Goal: Task Accomplishment & Management: Manage account settings

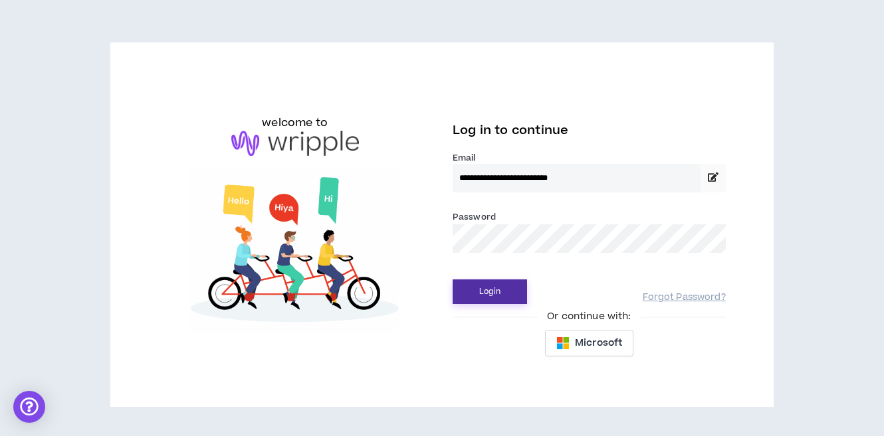
click at [504, 293] on button "Login" at bounding box center [489, 292] width 74 height 25
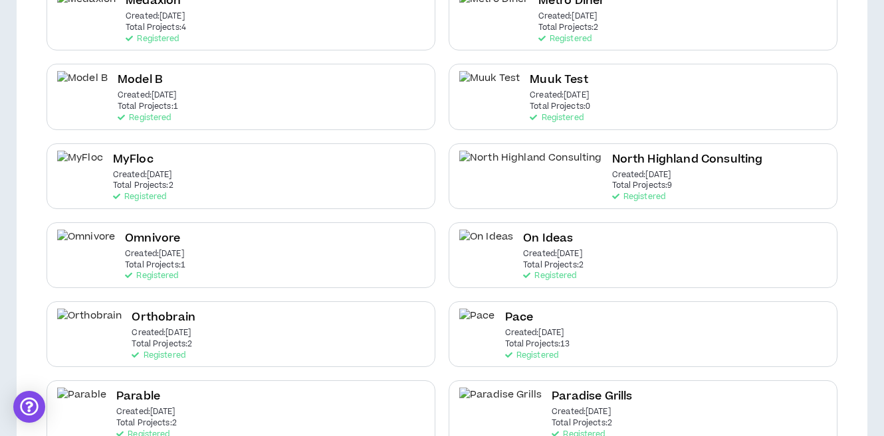
scroll to position [1538, 0]
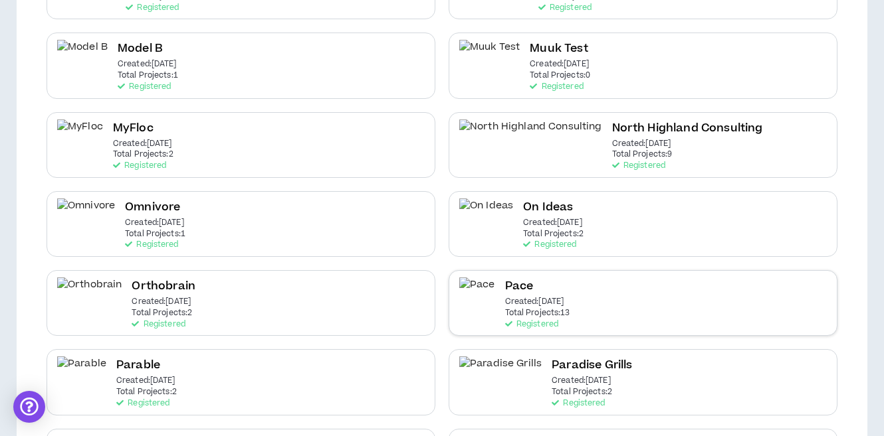
click at [525, 309] on p "Total Projects: 13" at bounding box center [537, 313] width 65 height 9
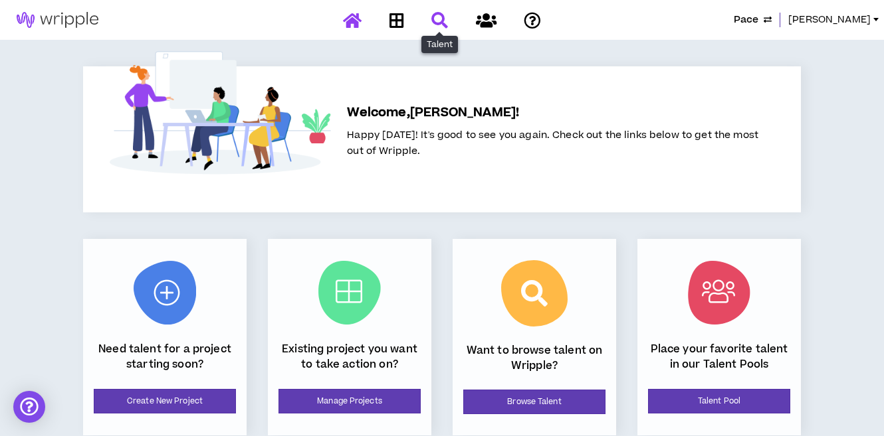
click at [440, 24] on icon at bounding box center [439, 20] width 17 height 17
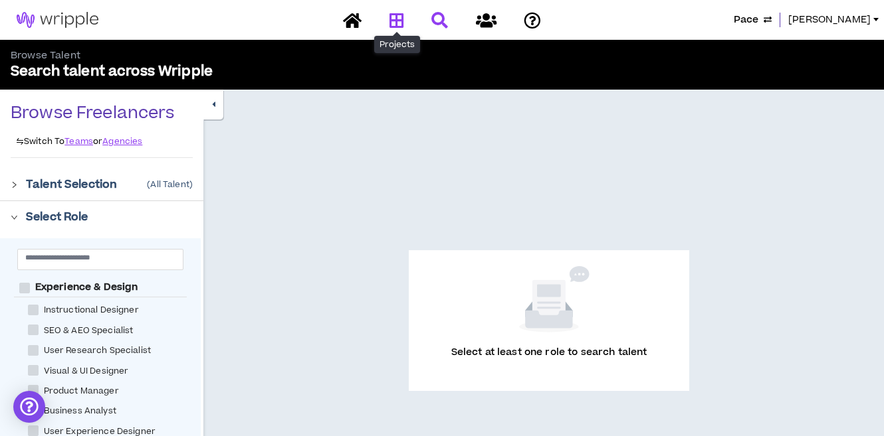
click at [404, 24] on link at bounding box center [396, 20] width 21 height 23
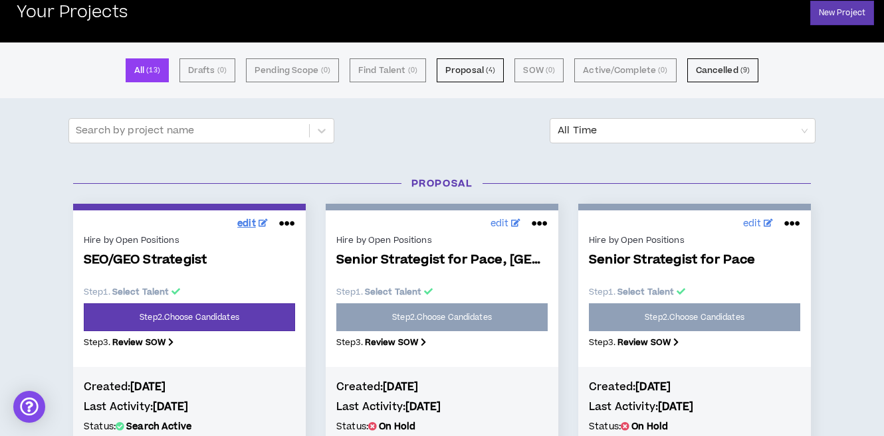
scroll to position [73, 0]
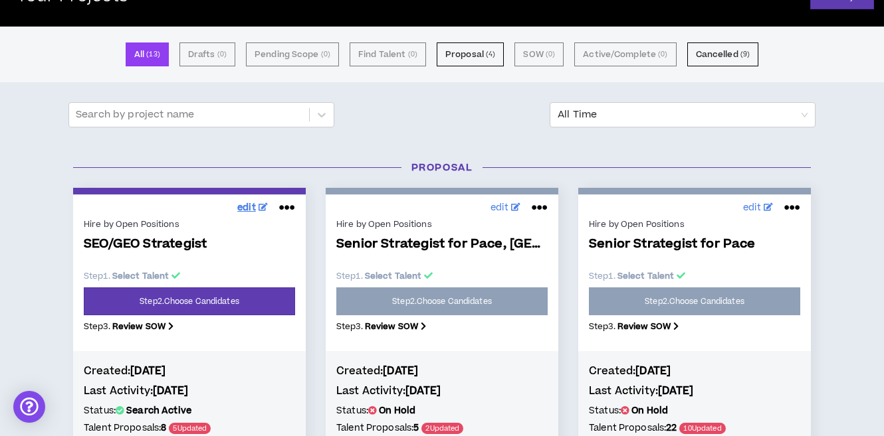
click at [254, 207] on span "edit" at bounding box center [246, 208] width 19 height 14
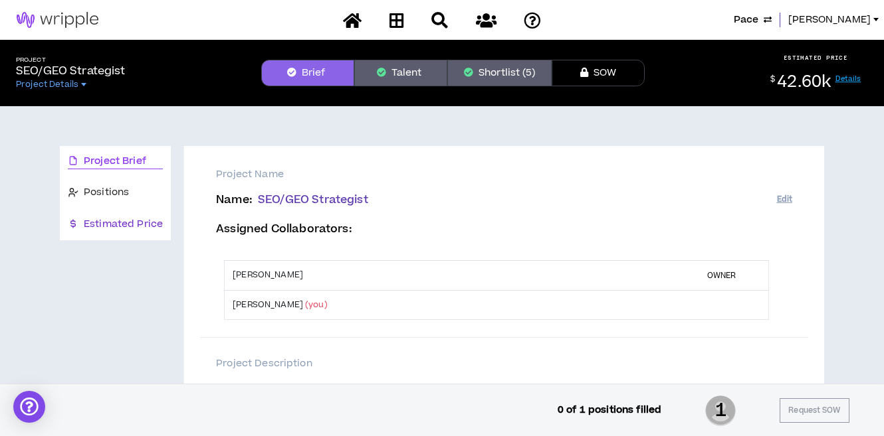
click at [108, 221] on span "Estimated Price" at bounding box center [123, 224] width 79 height 15
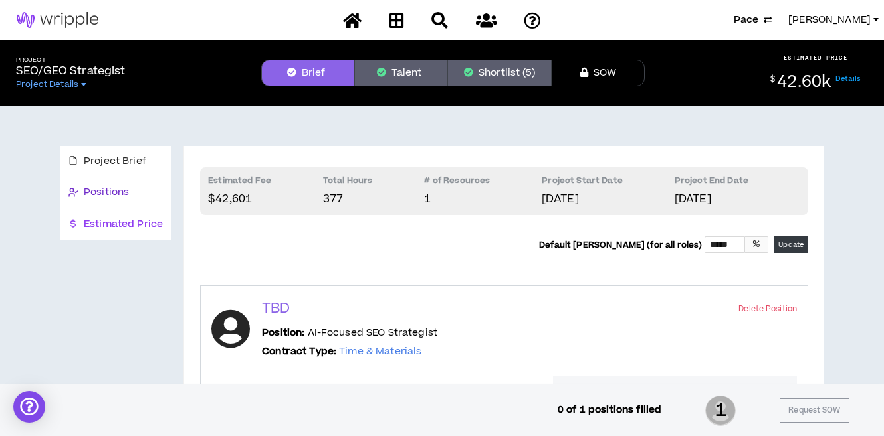
click at [112, 191] on span "Positions" at bounding box center [106, 192] width 45 height 15
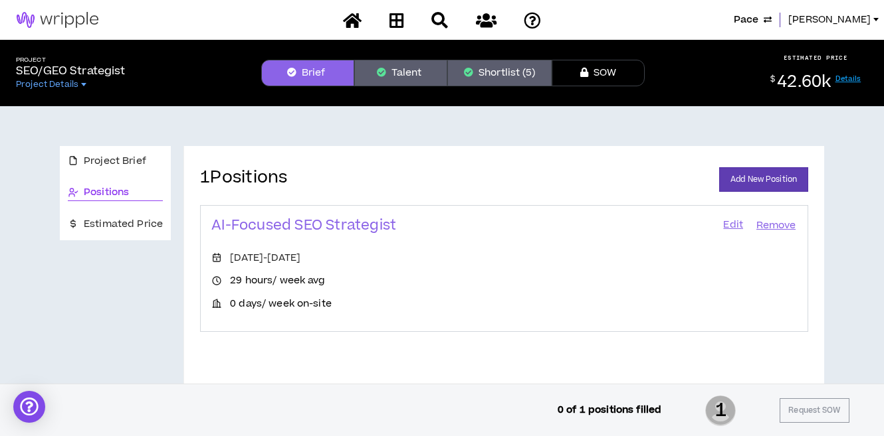
scroll to position [39, 0]
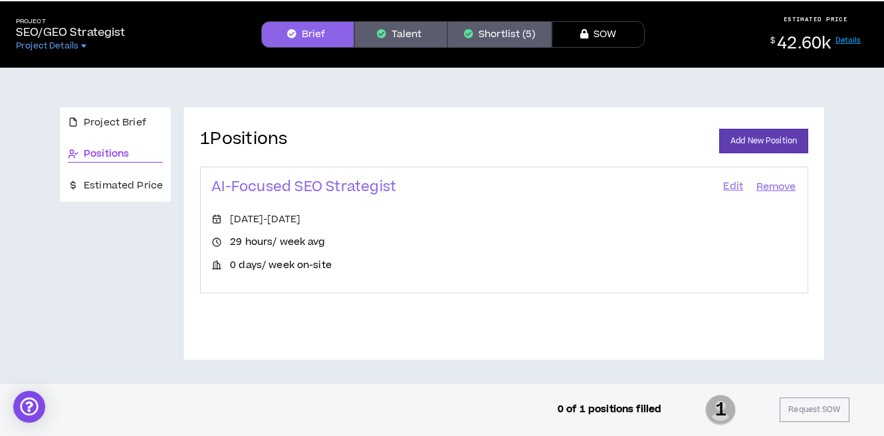
click at [734, 186] on link "Edit" at bounding box center [733, 187] width 23 height 19
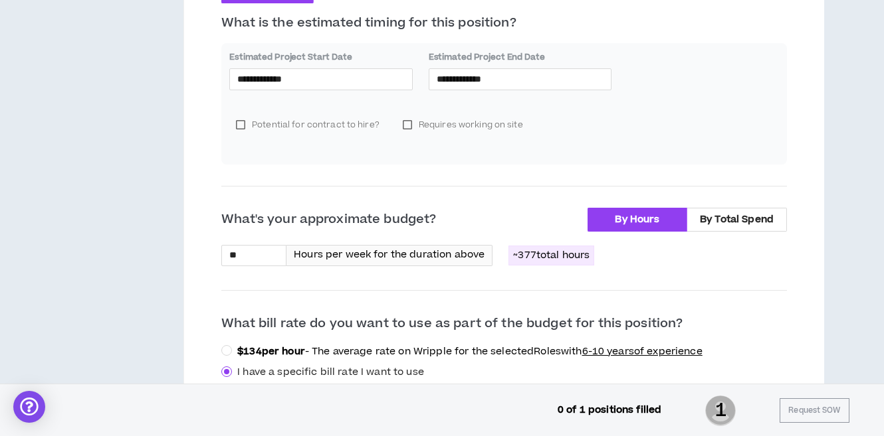
scroll to position [398, 0]
